Goal: Information Seeking & Learning: Learn about a topic

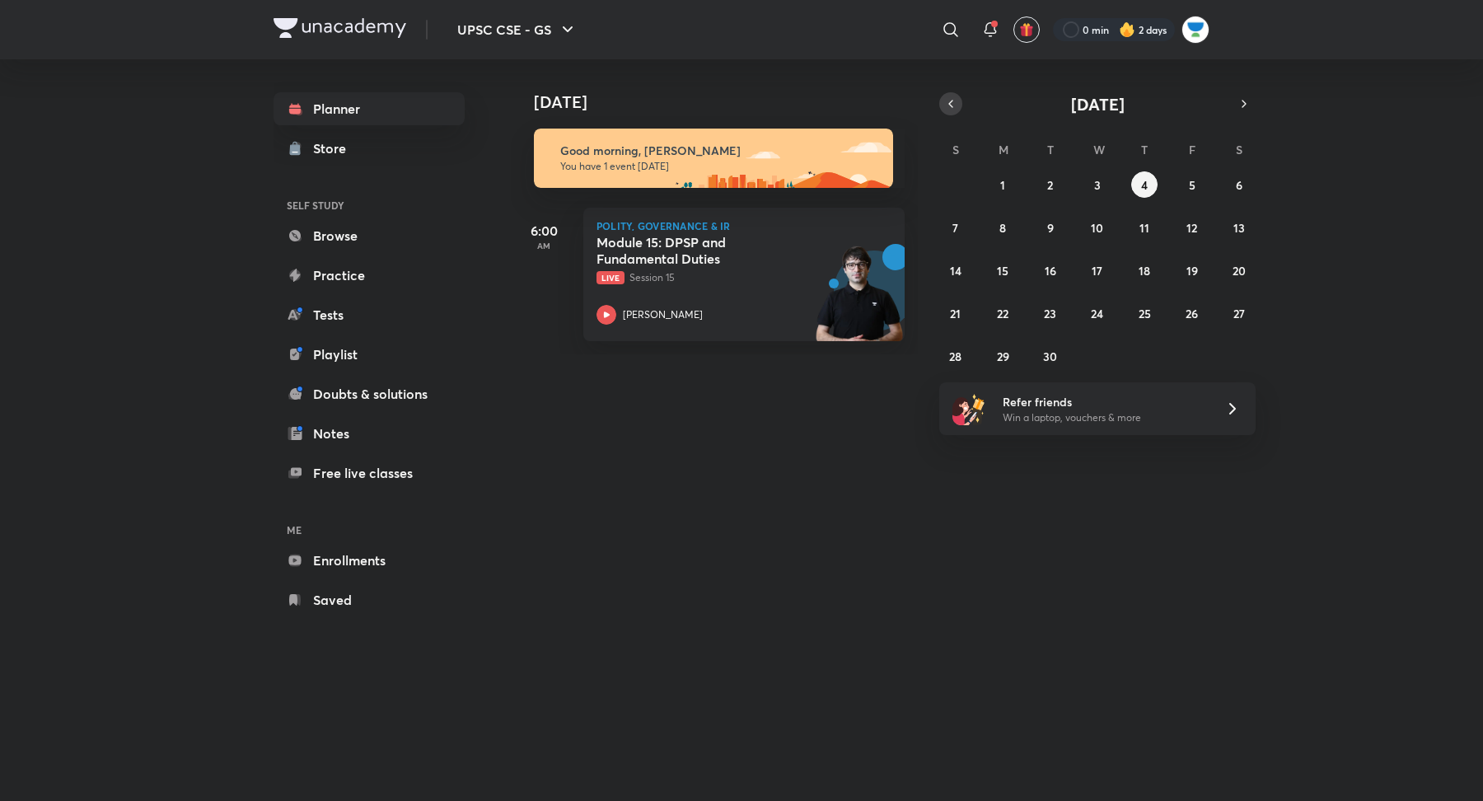
click at [954, 101] on icon "button" at bounding box center [950, 103] width 13 height 15
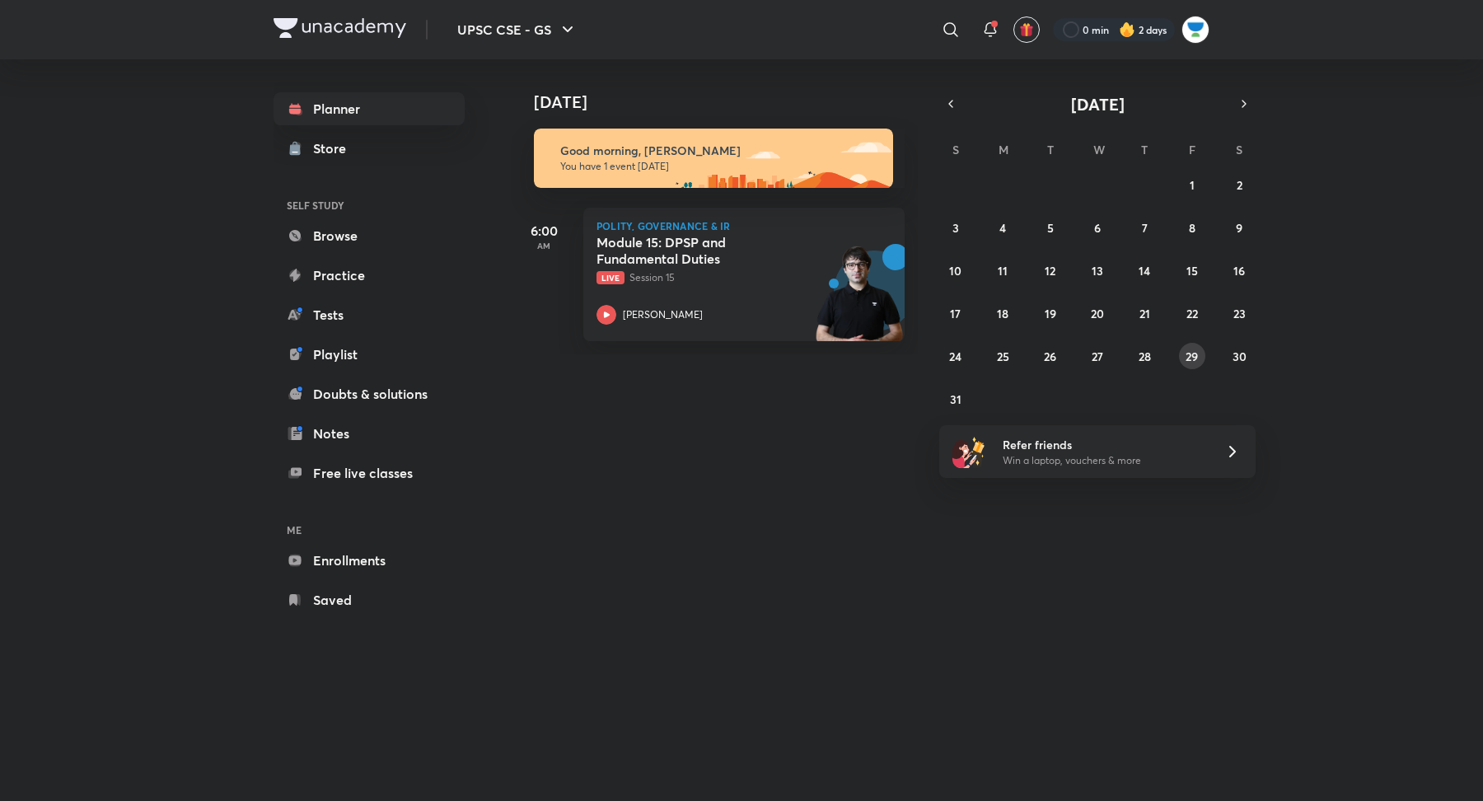
click at [1188, 358] on abbr "29" at bounding box center [1192, 357] width 12 height 16
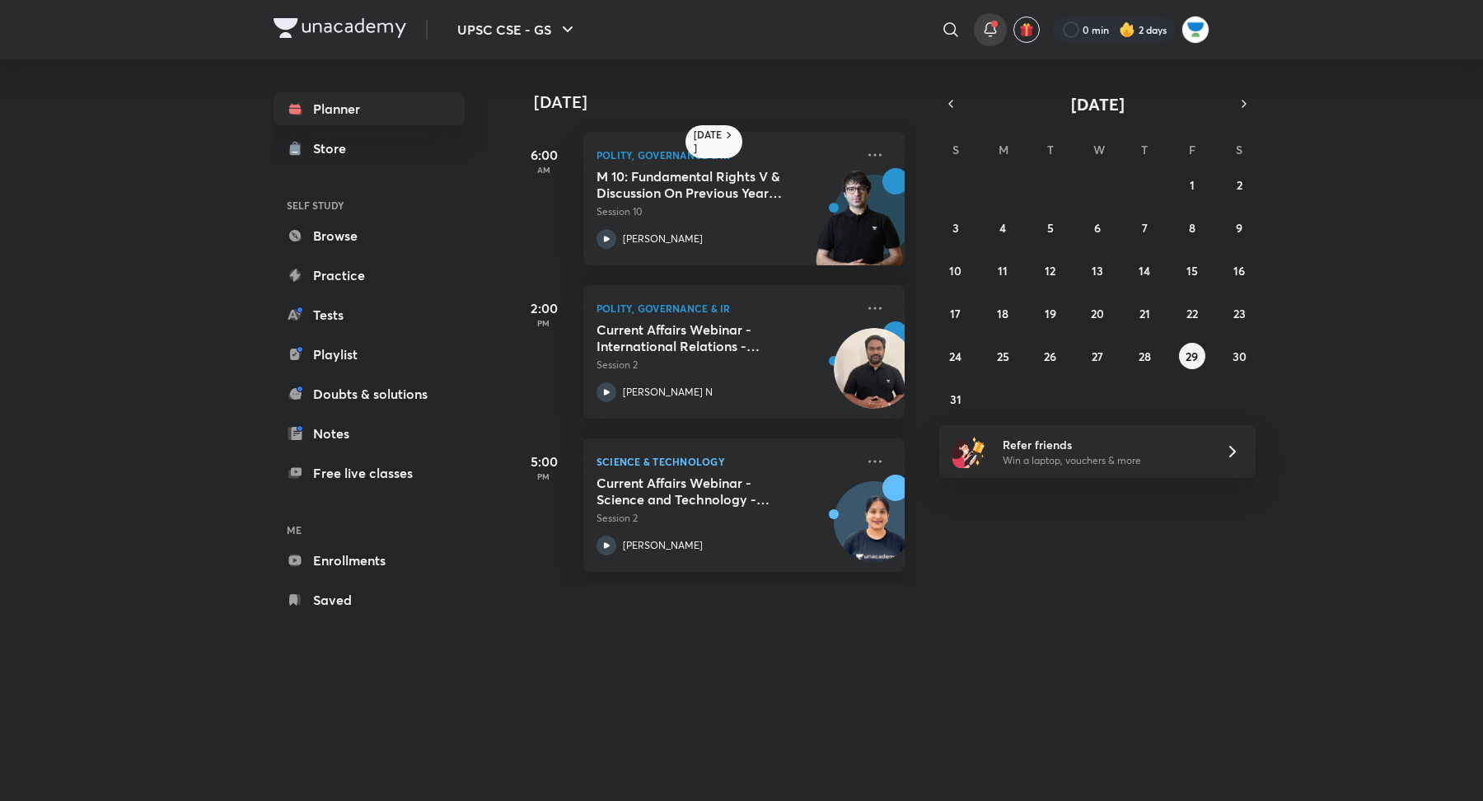
click at [979, 25] on div at bounding box center [990, 29] width 33 height 33
click at [1189, 350] on abbr "29" at bounding box center [1192, 357] width 12 height 16
click at [642, 237] on p "[PERSON_NAME]" at bounding box center [663, 239] width 80 height 15
click at [1145, 355] on abbr "28" at bounding box center [1145, 357] width 12 height 16
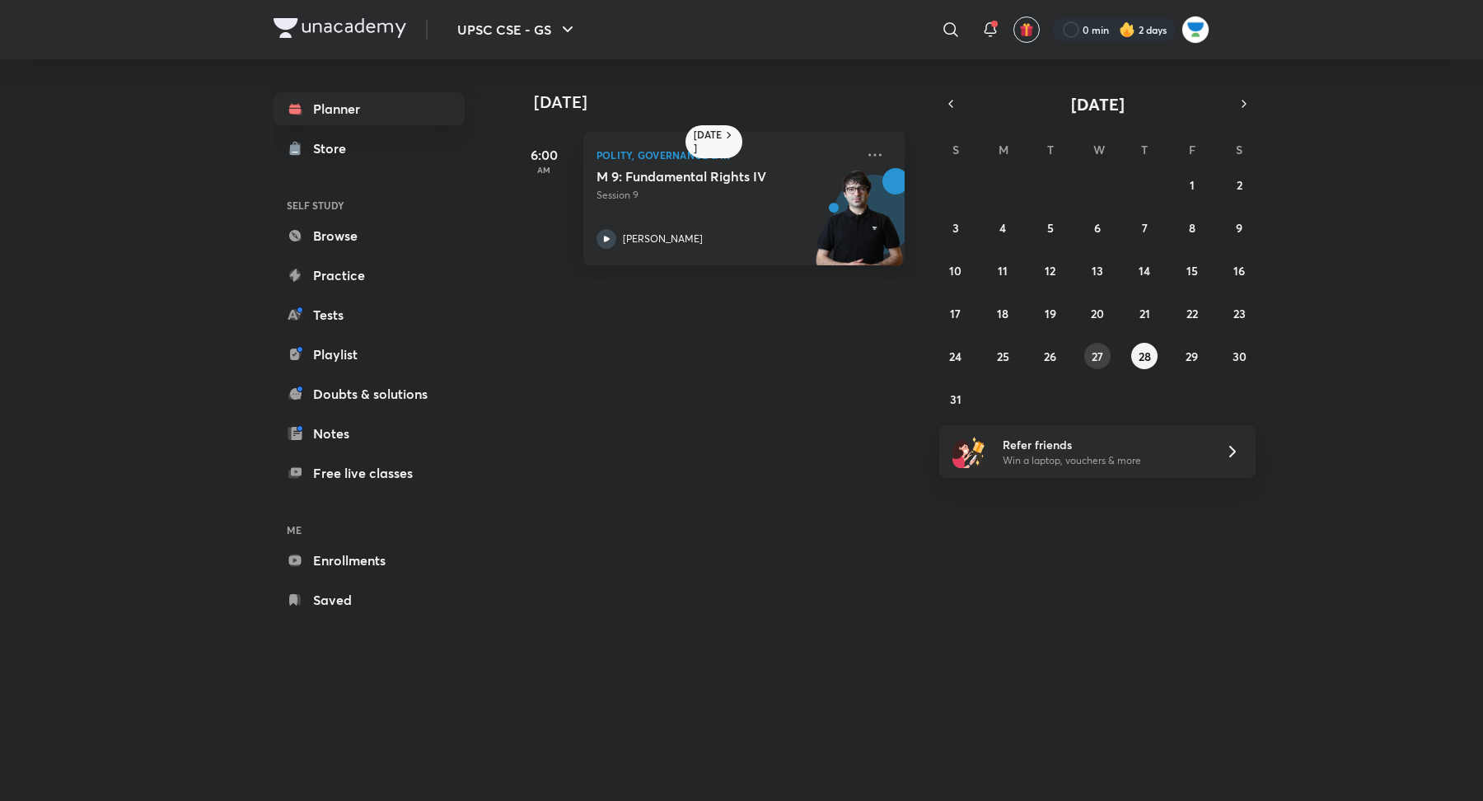
click at [1104, 363] on button "27" at bounding box center [1097, 356] width 26 height 26
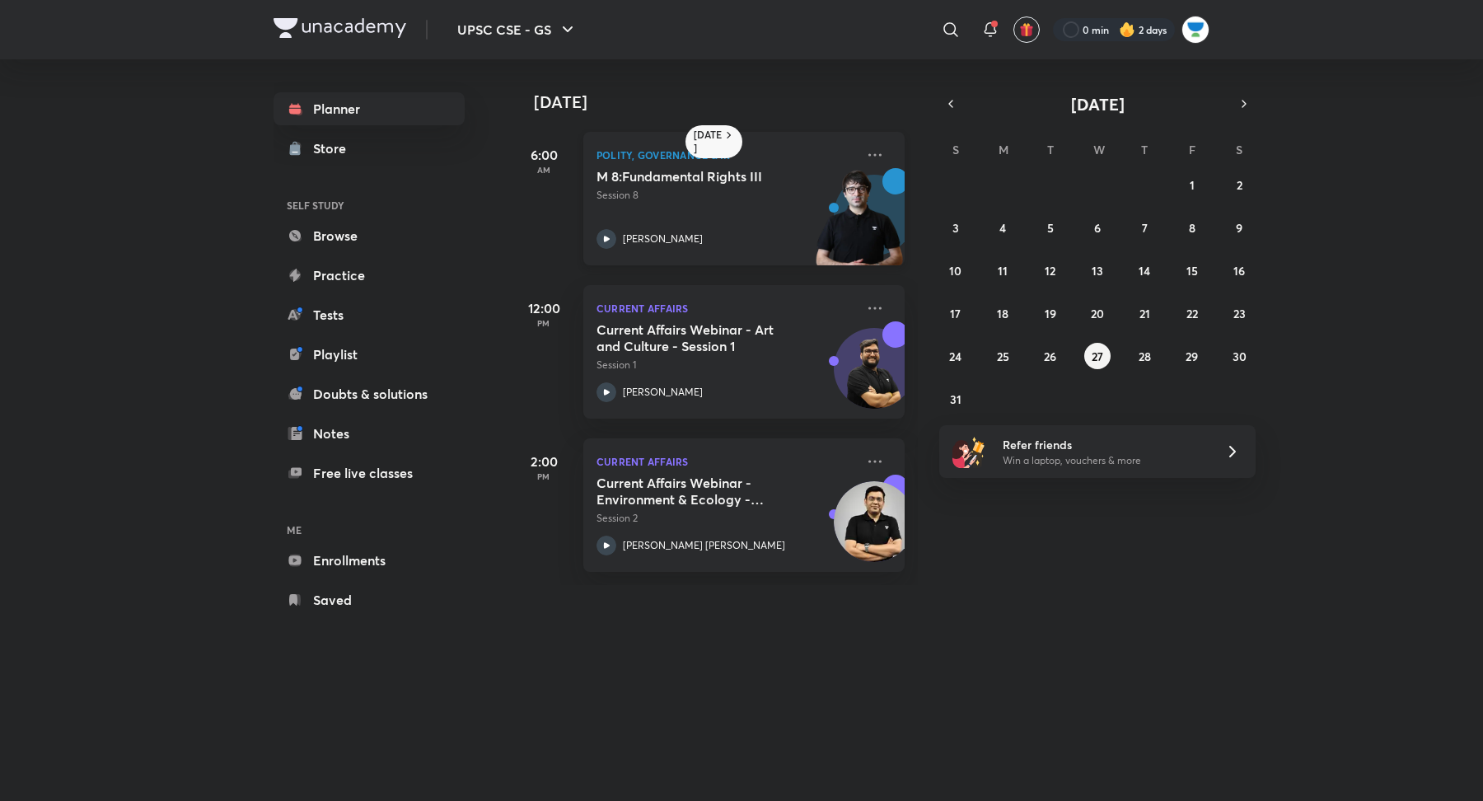
click at [700, 178] on h5 "M 8:Fundamental Rights III" at bounding box center [699, 176] width 205 height 16
click at [1140, 355] on abbr "28" at bounding box center [1145, 357] width 12 height 16
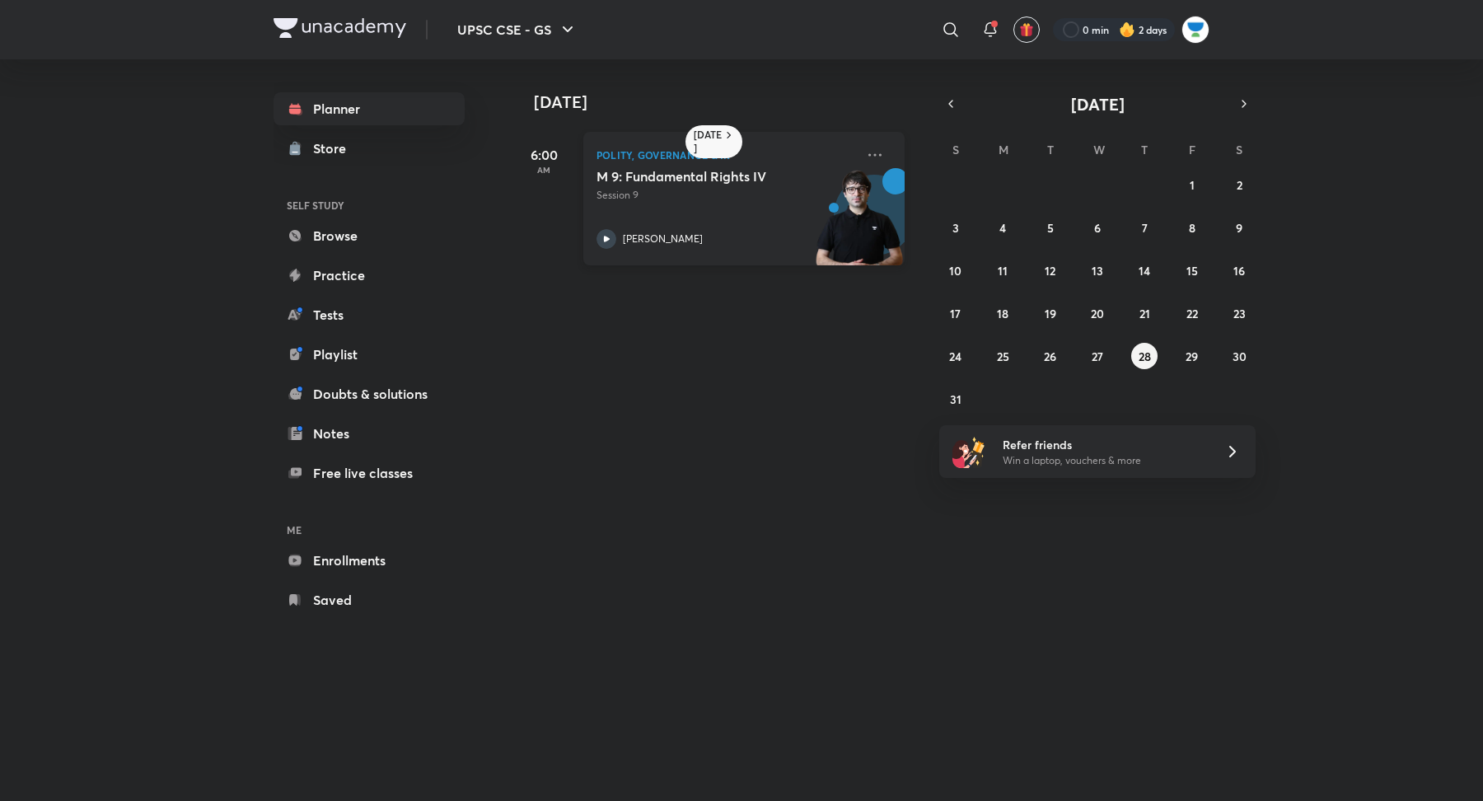
click at [603, 241] on icon at bounding box center [607, 239] width 20 height 20
